Goal: Information Seeking & Learning: Learn about a topic

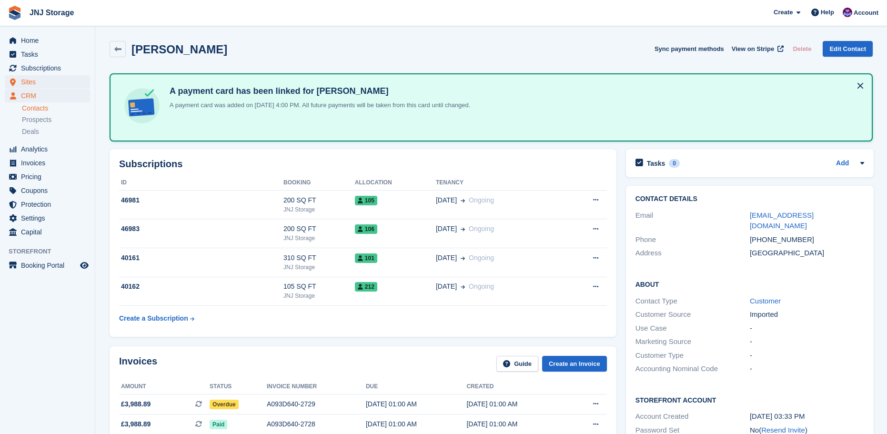
scroll to position [143, 0]
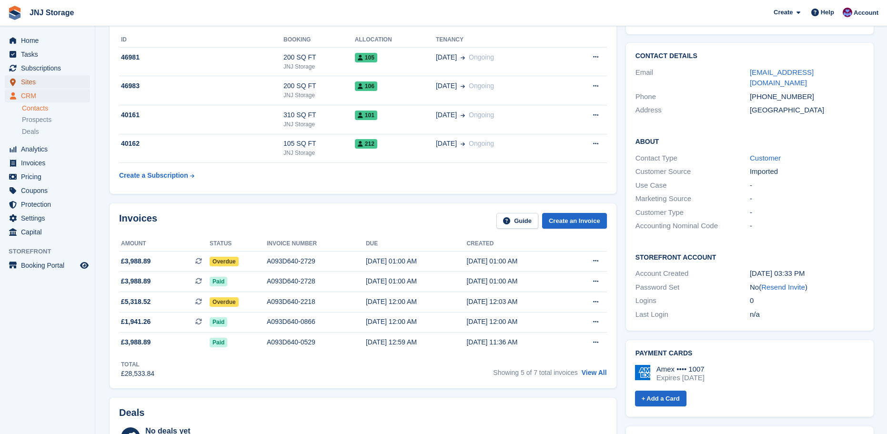
click at [28, 81] on span "Sites" at bounding box center [49, 81] width 57 height 13
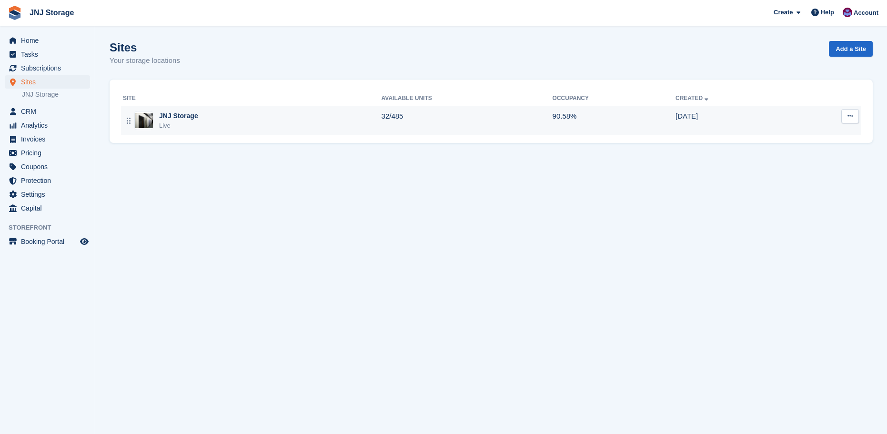
click at [220, 125] on div "JNJ Storage Live" at bounding box center [252, 121] width 259 height 20
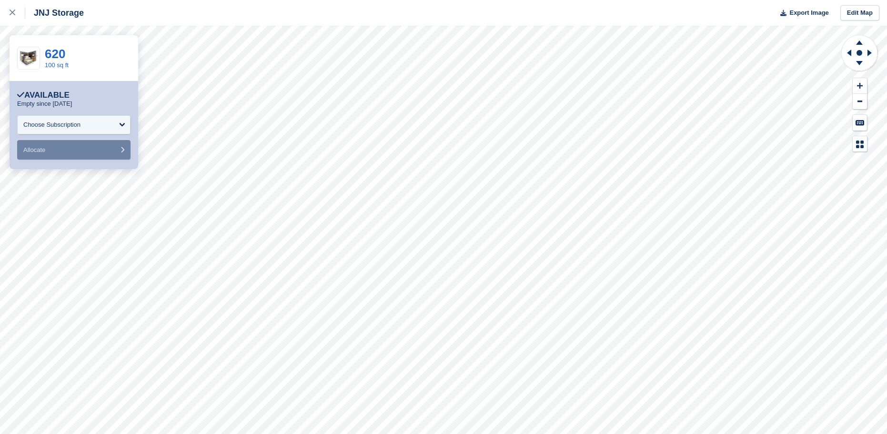
click at [121, 158] on div "**********" at bounding box center [443, 217] width 887 height 434
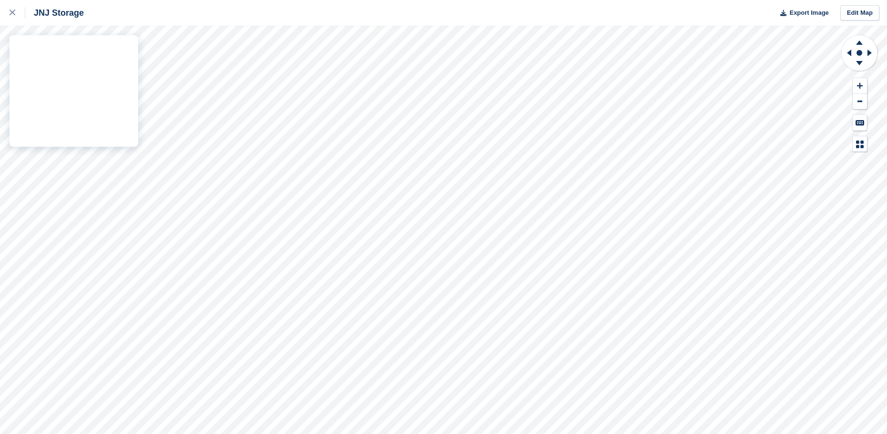
click at [124, 68] on div "JNJ Storage Export Image Edit Map" at bounding box center [443, 217] width 887 height 434
click at [118, 65] on div "JNJ Storage Export Image Edit Map" at bounding box center [443, 217] width 887 height 434
click at [118, 69] on div "JNJ Storage Export Image Edit Map" at bounding box center [443, 217] width 887 height 434
click at [58, 117] on div "JNJ Storage Export Image Edit Map" at bounding box center [443, 217] width 887 height 434
click at [60, 115] on div "JNJ Storage Export Image Edit Map" at bounding box center [443, 217] width 887 height 434
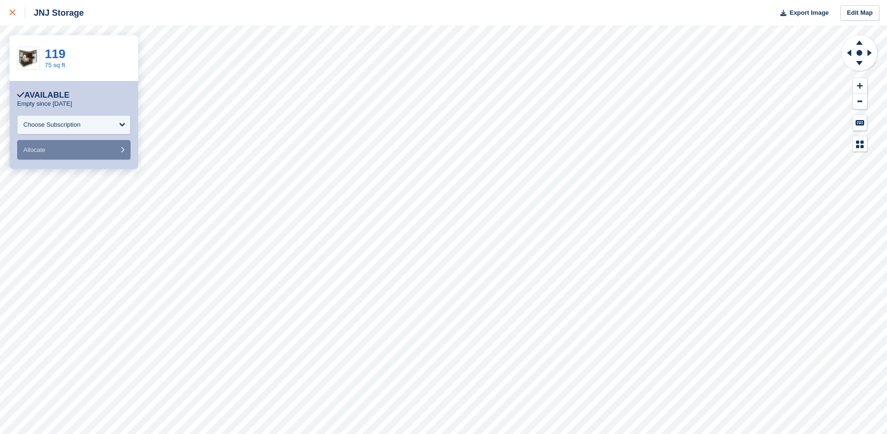
click at [10, 12] on icon at bounding box center [13, 13] width 6 height 6
click at [12, 15] on icon at bounding box center [13, 13] width 6 height 6
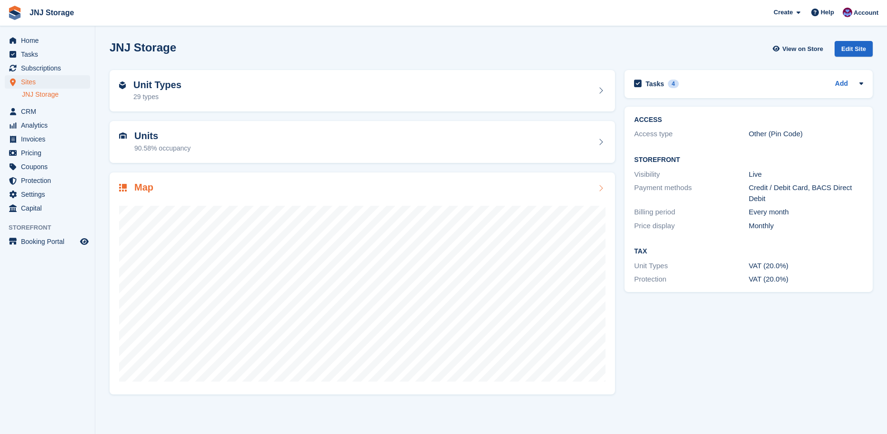
click at [163, 97] on div "29 types" at bounding box center [157, 97] width 48 height 10
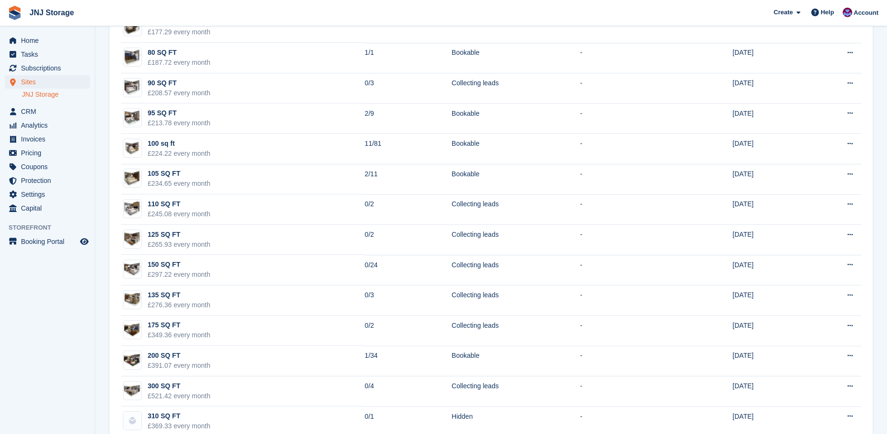
scroll to position [619, 0]
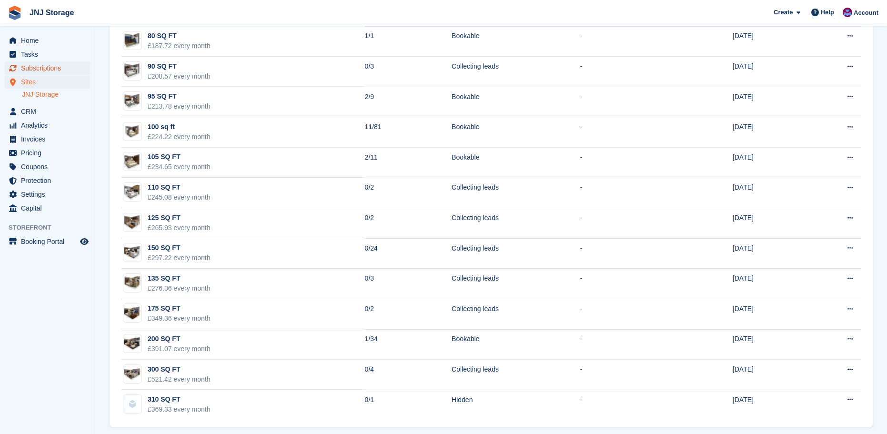
click at [56, 63] on span "Subscriptions" at bounding box center [49, 67] width 57 height 13
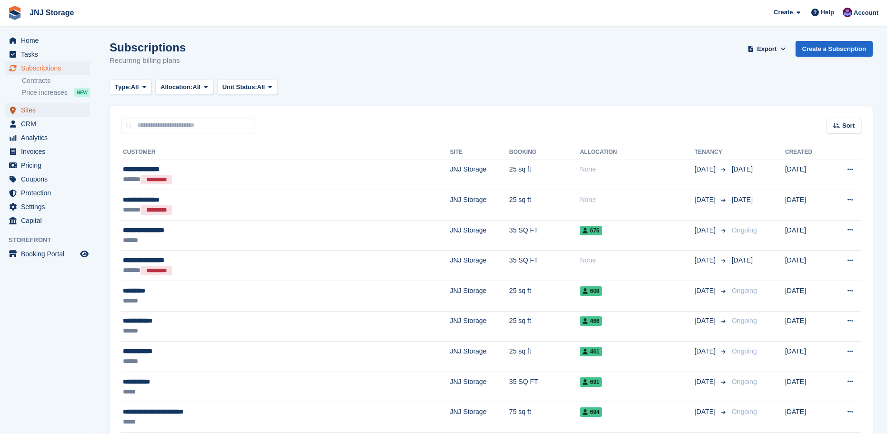
click at [26, 110] on span "Sites" at bounding box center [49, 109] width 57 height 13
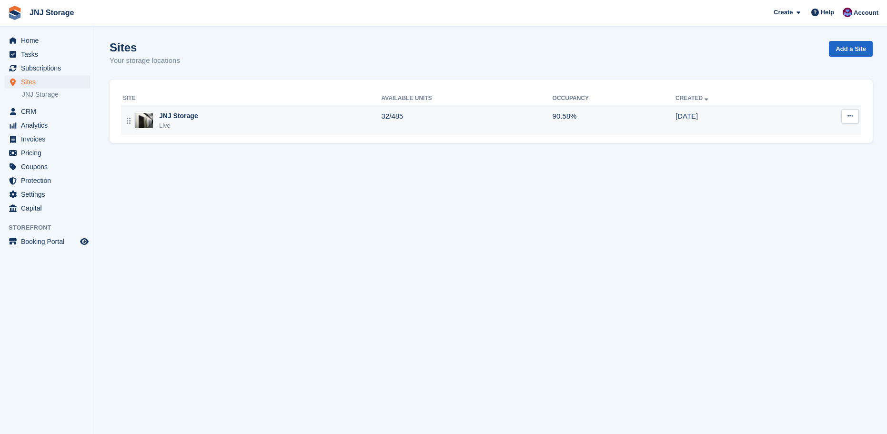
click at [181, 126] on div "Live" at bounding box center [178, 126] width 39 height 10
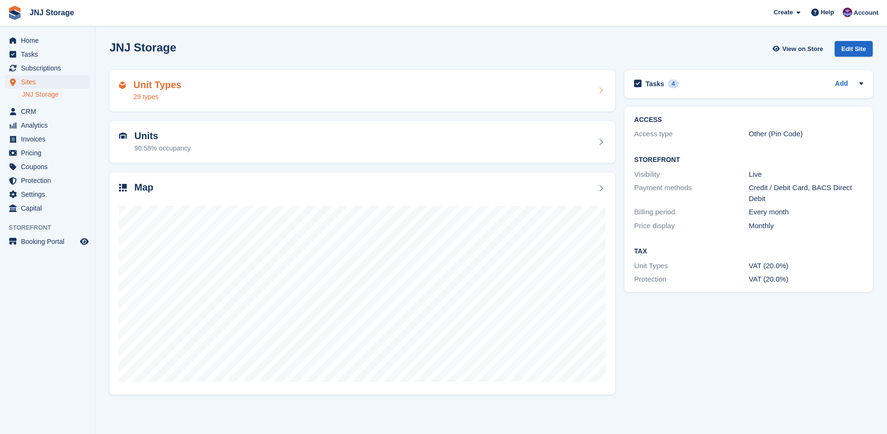
click at [291, 94] on div "Unit Types 29 types" at bounding box center [362, 91] width 486 height 23
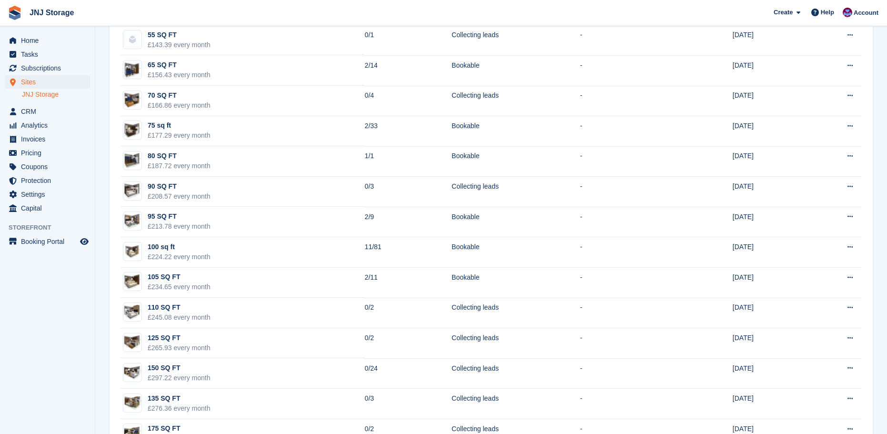
scroll to position [572, 0]
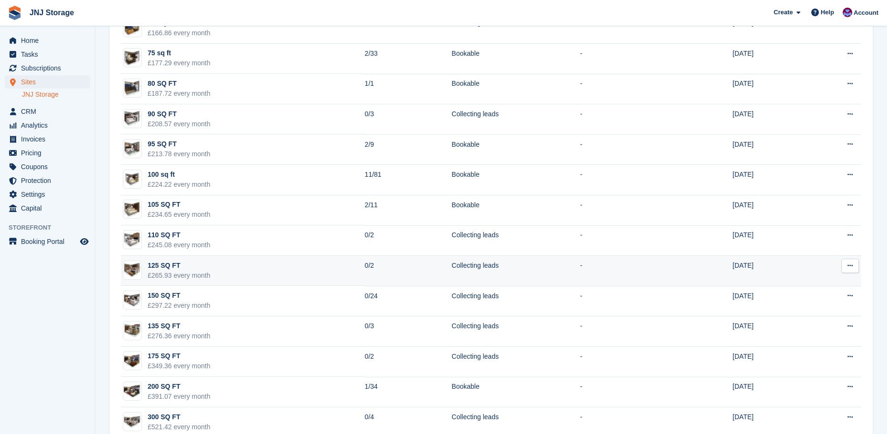
click at [260, 270] on td "125 SQ FT £265.93 every month" at bounding box center [243, 271] width 244 height 30
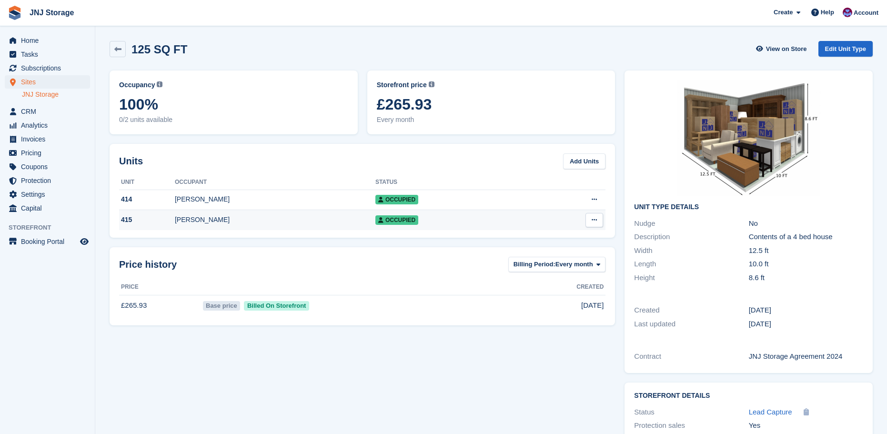
click at [186, 216] on div "[PERSON_NAME]" at bounding box center [275, 220] width 201 height 10
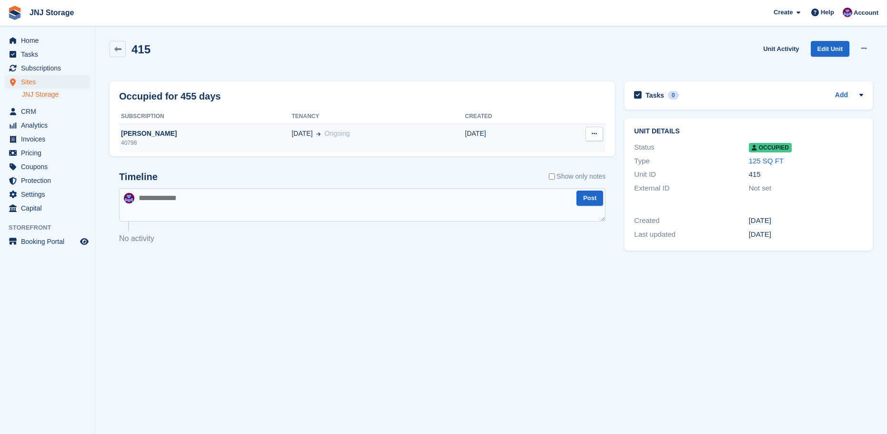
click at [133, 139] on div "40798" at bounding box center [205, 143] width 172 height 9
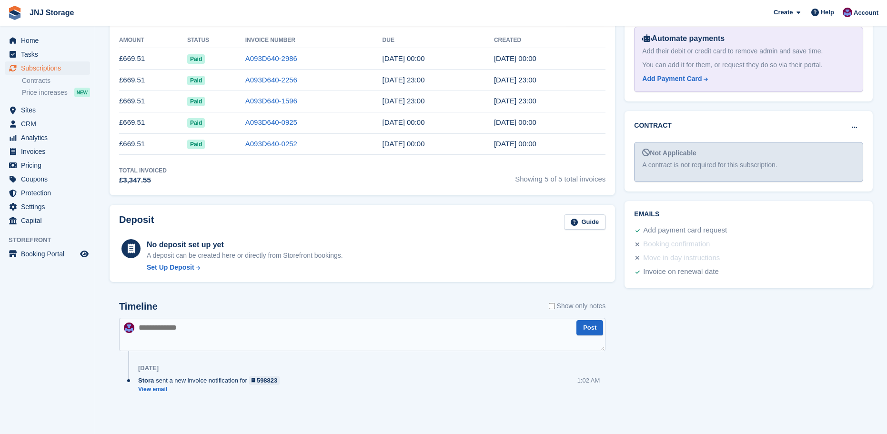
scroll to position [336, 0]
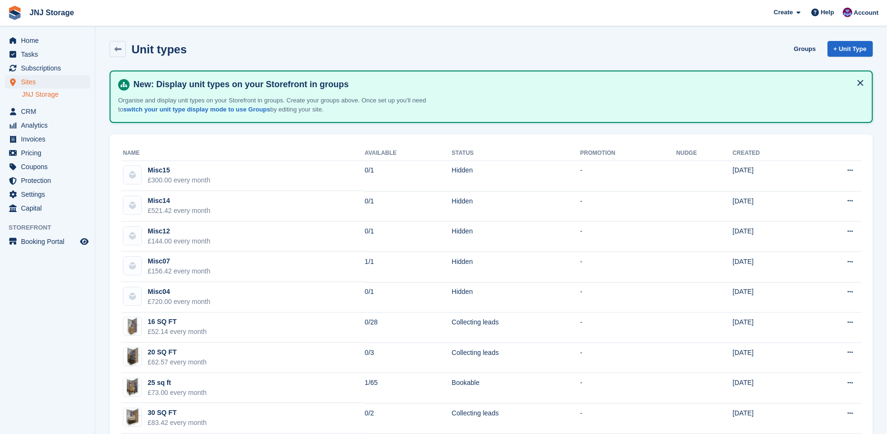
scroll to position [572, 0]
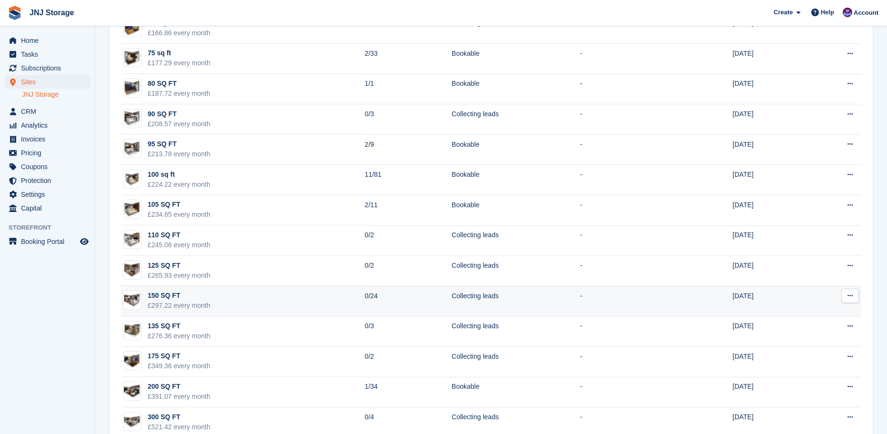
click at [182, 303] on div "£297.22 every month" at bounding box center [179, 306] width 63 height 10
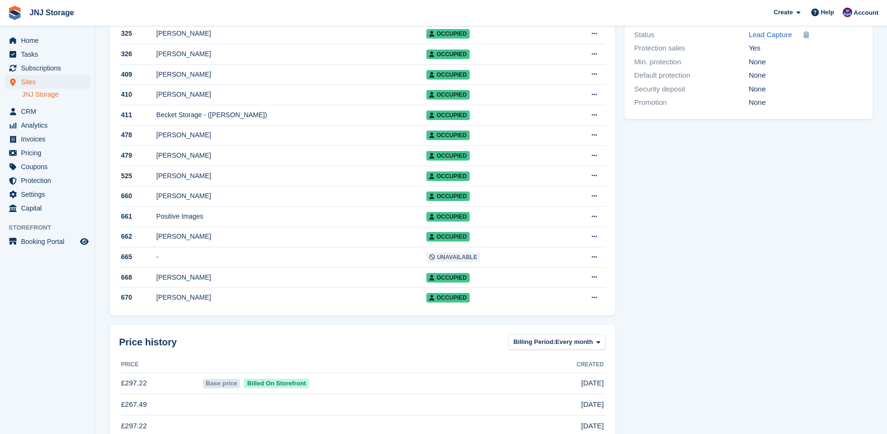
scroll to position [381, 0]
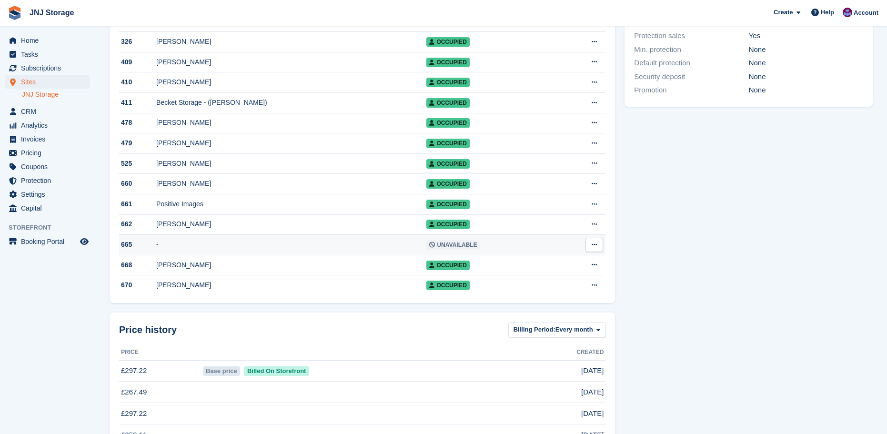
click at [289, 255] on td "-" at bounding box center [291, 245] width 270 height 20
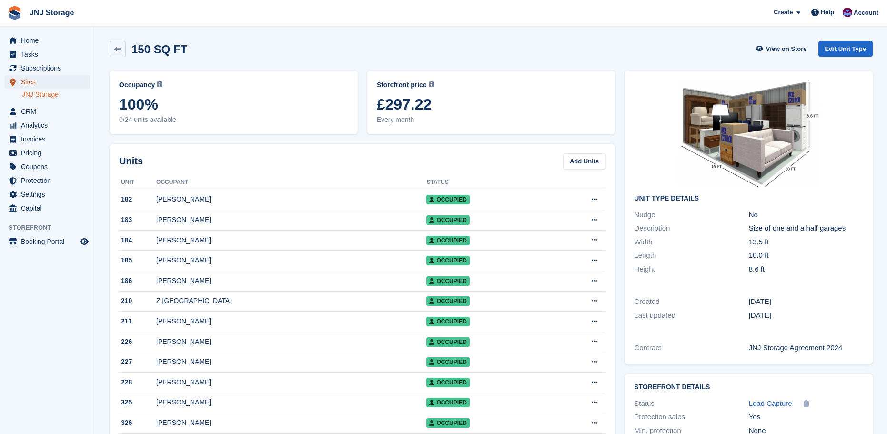
click at [37, 82] on span "Sites" at bounding box center [49, 81] width 57 height 13
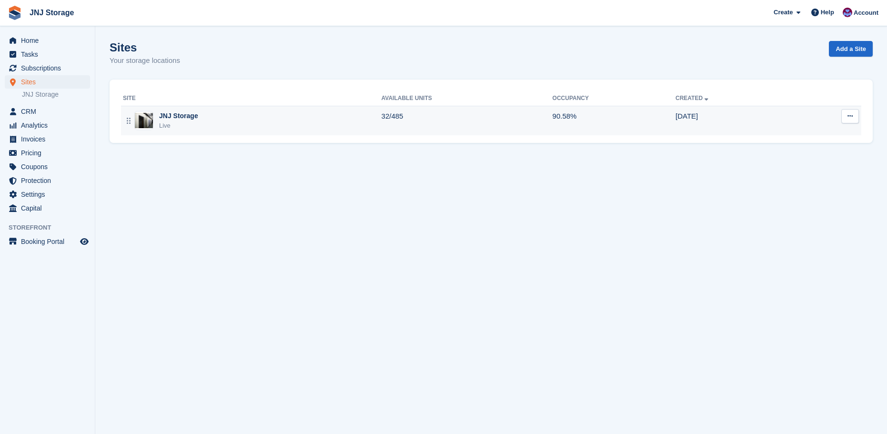
click at [192, 126] on div "Live" at bounding box center [178, 126] width 39 height 10
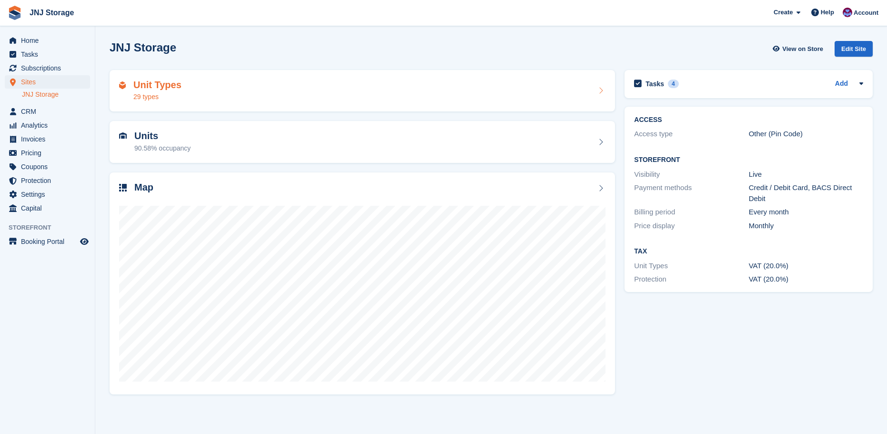
click at [193, 90] on div "Unit Types 29 types" at bounding box center [362, 91] width 486 height 23
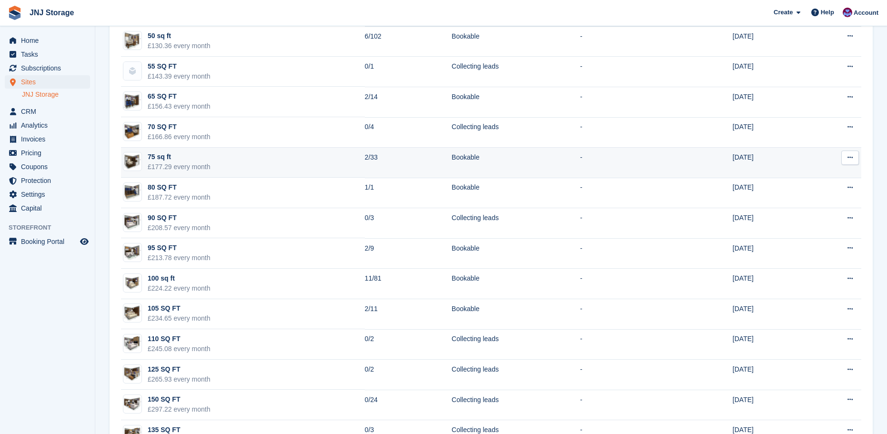
scroll to position [476, 0]
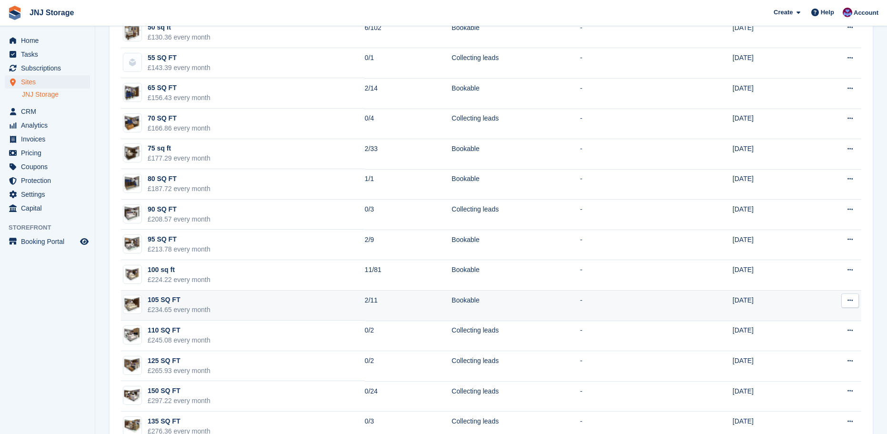
click at [198, 303] on div "105 SQ FT" at bounding box center [179, 300] width 63 height 10
